Goal: Information Seeking & Learning: Learn about a topic

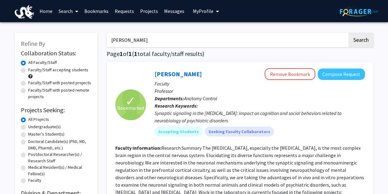
click at [148, 41] on input "[PERSON_NAME]" at bounding box center [227, 40] width 241 height 14
drag, startPoint x: 148, startPoint y: 41, endPoint x: 107, endPoint y: 39, distance: 40.5
click at [107, 39] on input "[PERSON_NAME]" at bounding box center [227, 40] width 241 height 14
type input "noguchi"
click at [349, 33] on button "Search" at bounding box center [361, 40] width 25 height 14
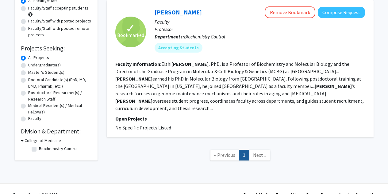
scroll to position [62, 0]
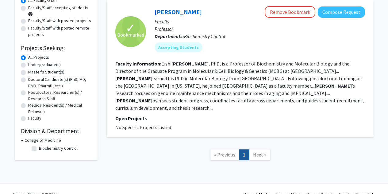
click at [309, 98] on section "Faculty Information: [PERSON_NAME] , PhD, is a Professor of Biochemistry and Mo…" at bounding box center [240, 86] width 250 height 52
click at [168, 14] on link "[PERSON_NAME]" at bounding box center [178, 12] width 47 height 8
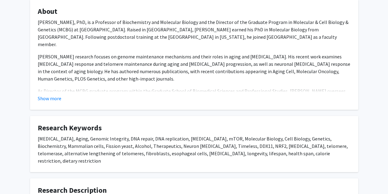
scroll to position [120, 0]
click at [45, 102] on button "Show more" at bounding box center [50, 97] width 24 height 7
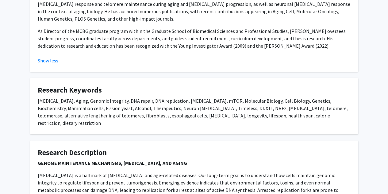
scroll to position [180, 0]
click at [87, 102] on div "[MEDICAL_DATA], Aging, Genomic Integrity, DNA repair, DNA replication, [MEDICAL…" at bounding box center [194, 111] width 313 height 29
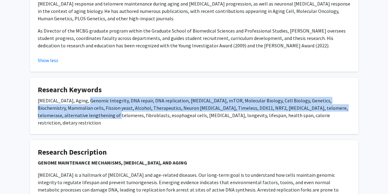
drag, startPoint x: 87, startPoint y: 102, endPoint x: 85, endPoint y: 116, distance: 13.3
click at [85, 116] on div "[MEDICAL_DATA], Aging, Genomic Integrity, DNA repair, DNA replication, [MEDICAL…" at bounding box center [194, 111] width 313 height 29
click at [77, 107] on div "[MEDICAL_DATA], Aging, Genomic Integrity, DNA repair, DNA replication, [MEDICAL…" at bounding box center [194, 111] width 313 height 29
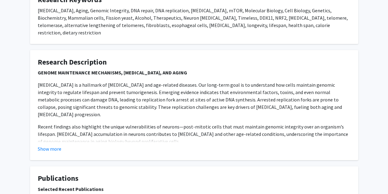
scroll to position [270, 0]
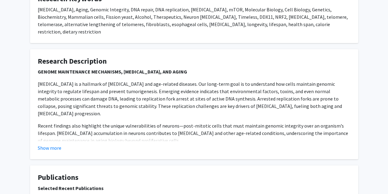
click at [83, 80] on p "[MEDICAL_DATA] is a hallmark of [MEDICAL_DATA] and age-related diseases. Our lo…" at bounding box center [194, 98] width 313 height 37
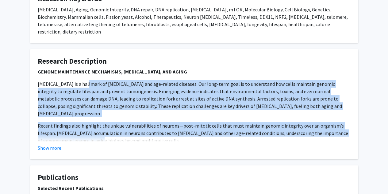
drag, startPoint x: 83, startPoint y: 75, endPoint x: 75, endPoint y: 122, distance: 47.3
click at [88, 91] on p "[MEDICAL_DATA] is a hallmark of [MEDICAL_DATA] and age-related diseases. Our lo…" at bounding box center [194, 98] width 313 height 37
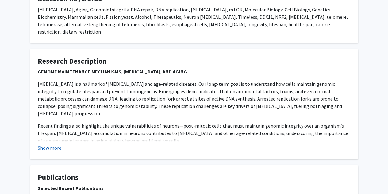
click at [47, 144] on button "Show more" at bounding box center [50, 147] width 24 height 7
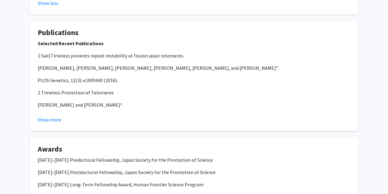
scroll to position [713, 0]
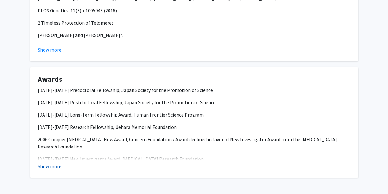
click at [44, 162] on button "Show more" at bounding box center [50, 165] width 24 height 7
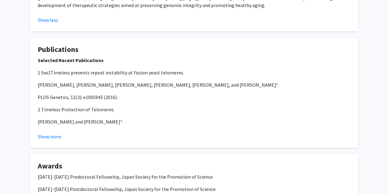
scroll to position [624, 0]
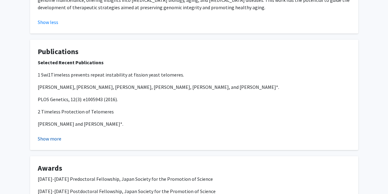
click at [53, 135] on button "Show more" at bounding box center [50, 138] width 24 height 7
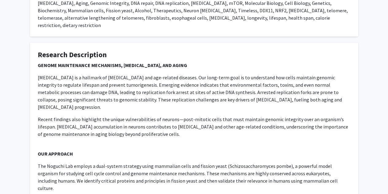
scroll to position [272, 0]
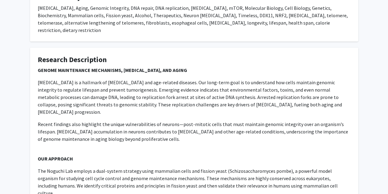
click at [57, 79] on p "[MEDICAL_DATA] is a hallmark of [MEDICAL_DATA] and age-related diseases. Our lo…" at bounding box center [194, 97] width 313 height 37
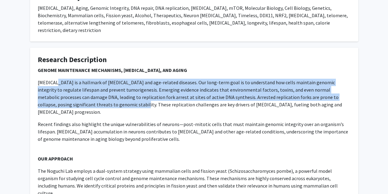
drag, startPoint x: 57, startPoint y: 73, endPoint x: 59, endPoint y: 99, distance: 26.4
click at [59, 99] on p "[MEDICAL_DATA] is a hallmark of [MEDICAL_DATA] and age-related diseases. Our lo…" at bounding box center [194, 97] width 313 height 37
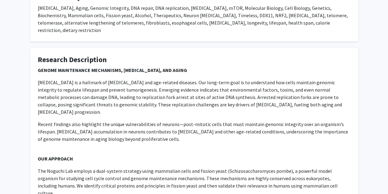
click at [91, 67] on strong "GENOME MAINTENANCE MECHANISMS, [MEDICAL_DATA], AND AGING" at bounding box center [112, 70] width 149 height 6
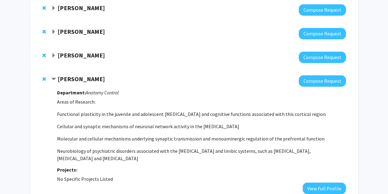
scroll to position [188, 0]
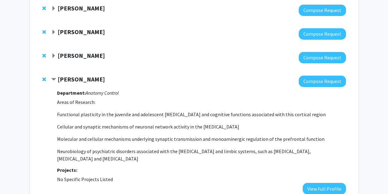
click at [53, 54] on span "Expand Vikas Bhandawat Bookmark" at bounding box center [53, 55] width 5 height 5
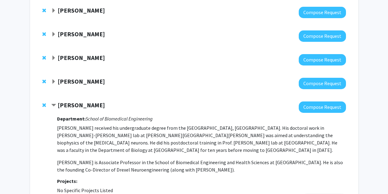
scroll to position [138, 0]
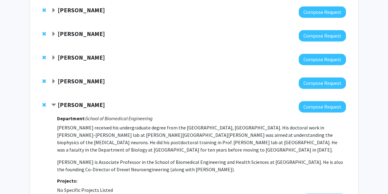
click at [52, 83] on span "Expand Eishi Noguchi Bookmark" at bounding box center [53, 81] width 5 height 5
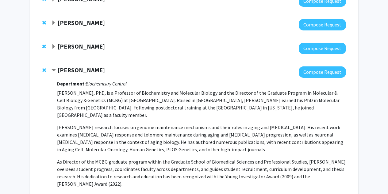
scroll to position [150, 0]
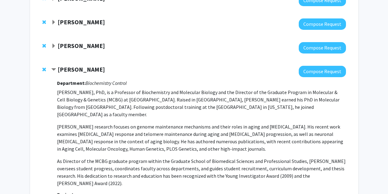
click at [102, 108] on p "[PERSON_NAME], PhD, is a Professor of Biochemistry and Molecular Biology and th…" at bounding box center [201, 102] width 289 height 29
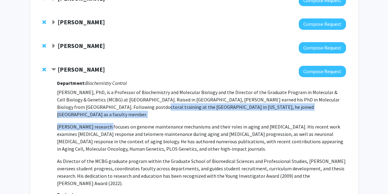
drag, startPoint x: 102, startPoint y: 108, endPoint x: 103, endPoint y: 120, distance: 12.3
click at [103, 120] on p "Eishi Noguchi, PhD, is a Professor of Biochemistry and Molecular Biology and th…" at bounding box center [201, 137] width 289 height 98
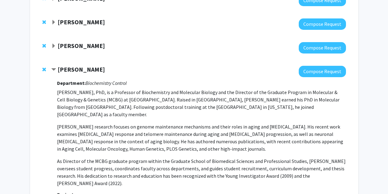
click at [109, 144] on p "[PERSON_NAME] research focuses on genome maintenance mechanisms and their roles…" at bounding box center [201, 137] width 289 height 29
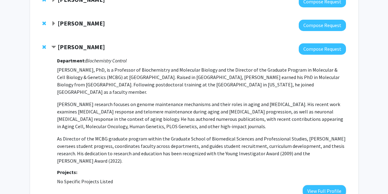
scroll to position [174, 0]
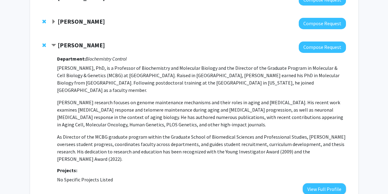
click at [125, 99] on p "[PERSON_NAME] research focuses on genome maintenance mechanisms and their roles…" at bounding box center [201, 113] width 289 height 29
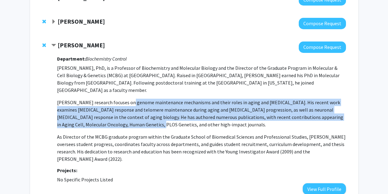
drag, startPoint x: 125, startPoint y: 95, endPoint x: 121, endPoint y: 120, distance: 24.8
click at [121, 120] on p "[PERSON_NAME] research focuses on genome maintenance mechanisms and their roles…" at bounding box center [201, 113] width 289 height 29
click at [126, 103] on p "[PERSON_NAME] research focuses on genome maintenance mechanisms and their roles…" at bounding box center [201, 113] width 289 height 29
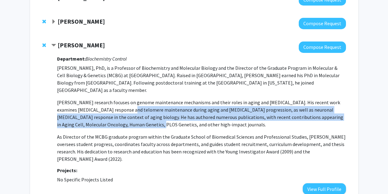
drag, startPoint x: 126, startPoint y: 103, endPoint x: 126, endPoint y: 118, distance: 15.0
click at [126, 118] on p "[PERSON_NAME] research focuses on genome maintenance mechanisms and their roles…" at bounding box center [201, 113] width 289 height 29
click at [122, 102] on p "[PERSON_NAME] research focuses on genome maintenance mechanisms and their roles…" at bounding box center [201, 113] width 289 height 29
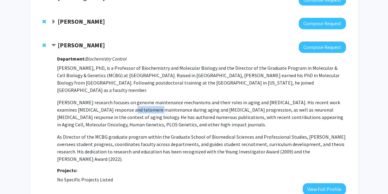
click at [122, 102] on p "[PERSON_NAME] research focuses on genome maintenance mechanisms and their roles…" at bounding box center [201, 113] width 289 height 29
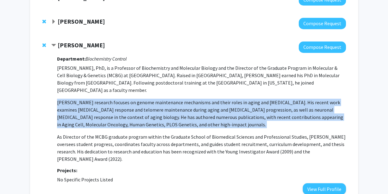
click at [122, 102] on p "[PERSON_NAME] research focuses on genome maintenance mechanisms and their roles…" at bounding box center [201, 113] width 289 height 29
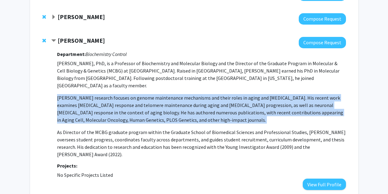
scroll to position [179, 0]
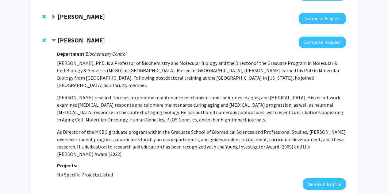
click at [111, 134] on p "As Director of the MCBG graduate program within the Graduate School of Biomedic…" at bounding box center [201, 142] width 289 height 29
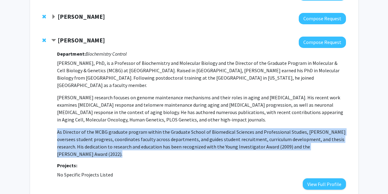
click at [111, 134] on p "As Director of the MCBG graduate program within the Graduate School of Biomedic…" at bounding box center [201, 142] width 289 height 29
click at [115, 128] on p "As Director of the MCBG graduate program within the Graduate School of Biomedic…" at bounding box center [201, 142] width 289 height 29
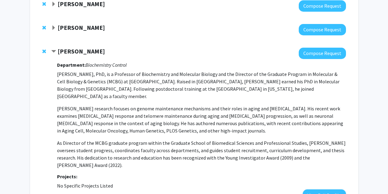
scroll to position [168, 0]
